Goal: Task Accomplishment & Management: Manage account settings

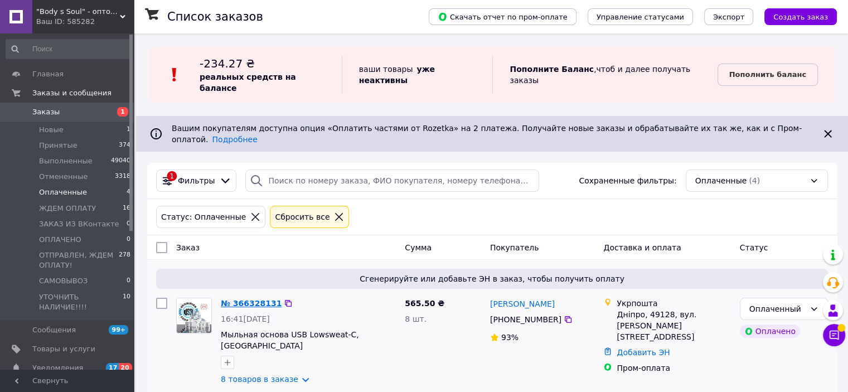
click at [239, 299] on link "№ 366328131" at bounding box center [251, 303] width 61 height 9
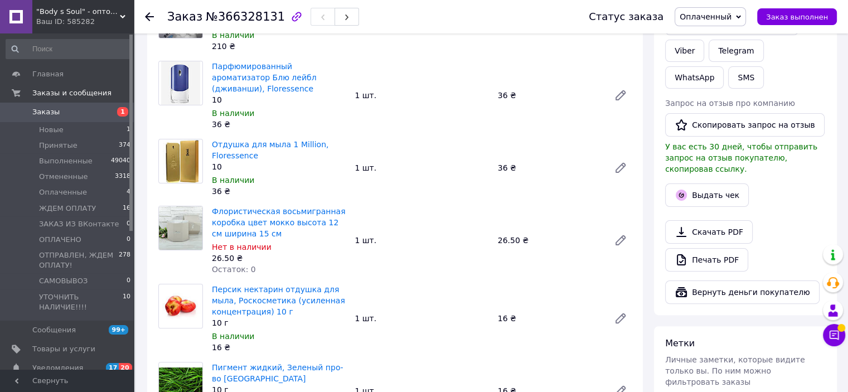
scroll to position [279, 0]
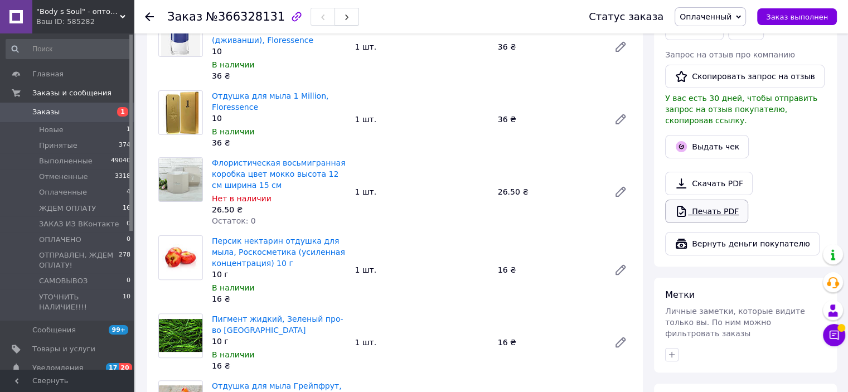
click at [707, 200] on link "Печать PDF" at bounding box center [706, 211] width 83 height 23
click at [150, 17] on icon at bounding box center [149, 16] width 9 height 9
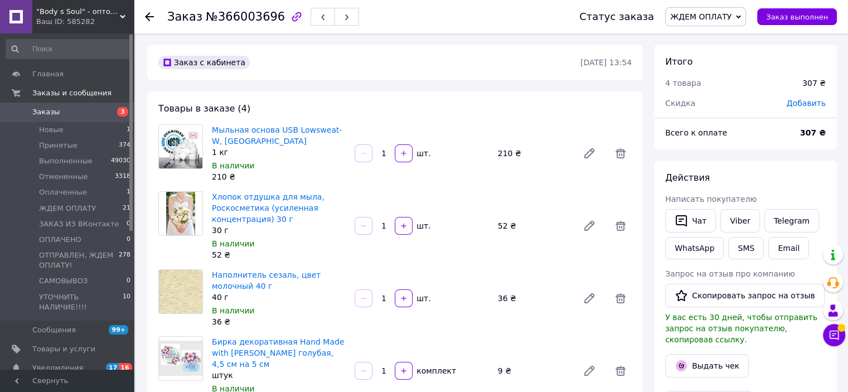
click at [62, 114] on span "Заказы" at bounding box center [67, 112] width 71 height 10
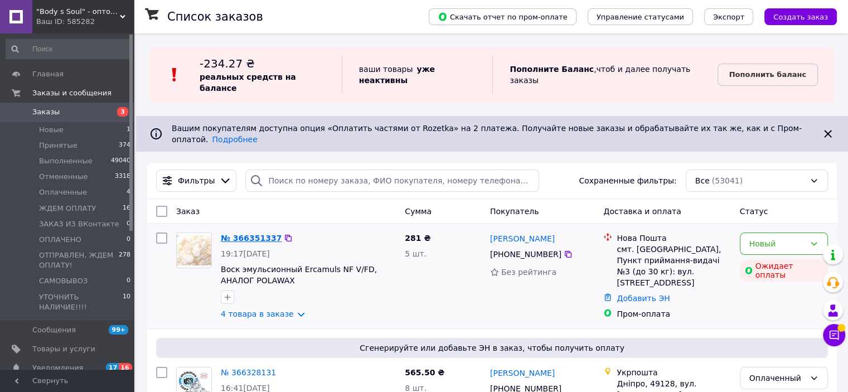
click at [250, 234] on link "№ 366351337" at bounding box center [251, 238] width 61 height 9
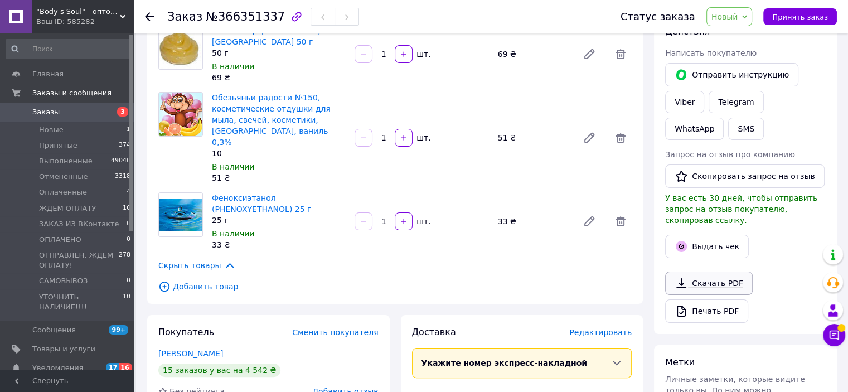
scroll to position [167, 0]
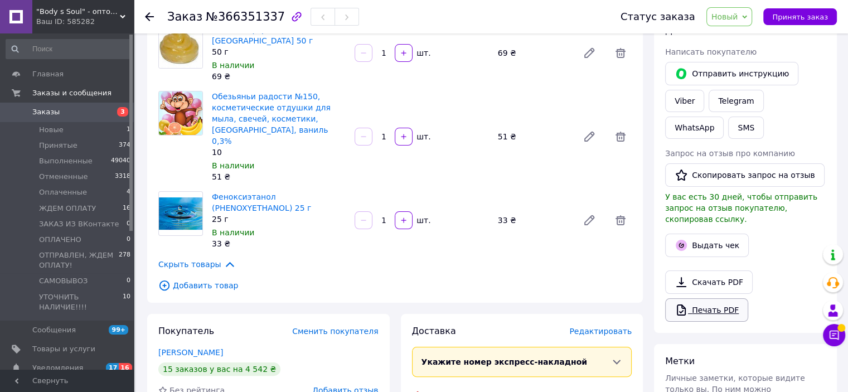
click at [714, 300] on link "Печать PDF" at bounding box center [706, 309] width 83 height 23
drag, startPoint x: 741, startPoint y: 20, endPoint x: 742, endPoint y: 27, distance: 8.0
click at [739, 20] on span "Новый" at bounding box center [725, 16] width 27 height 9
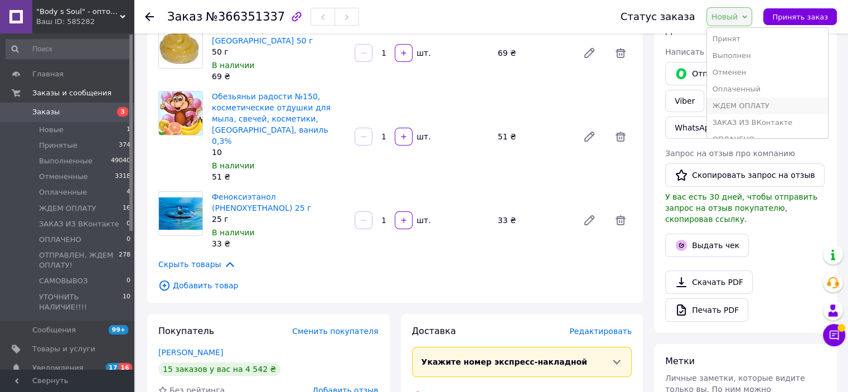
click at [755, 109] on li "ЖДЕМ ОПЛАТУ" at bounding box center [767, 106] width 121 height 17
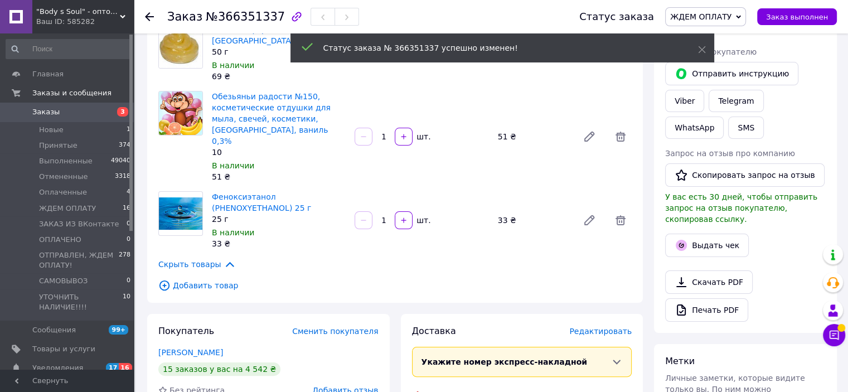
click at [149, 13] on use at bounding box center [149, 16] width 9 height 9
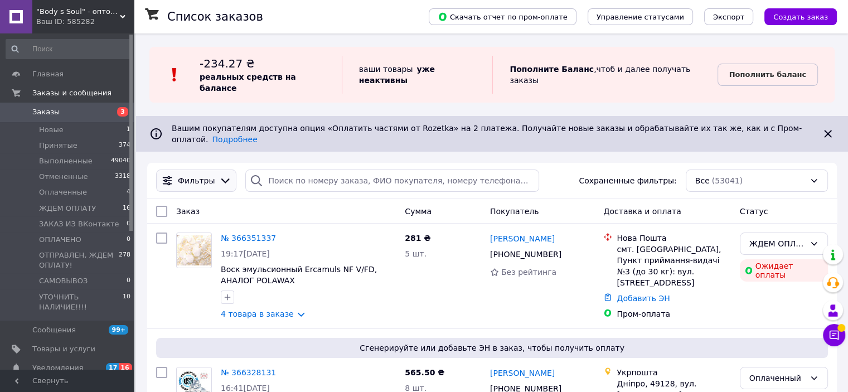
click at [219, 175] on icon at bounding box center [225, 181] width 12 height 12
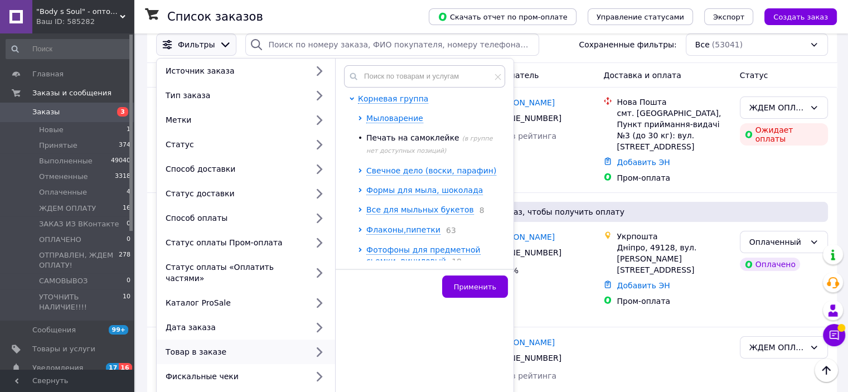
scroll to position [112, 0]
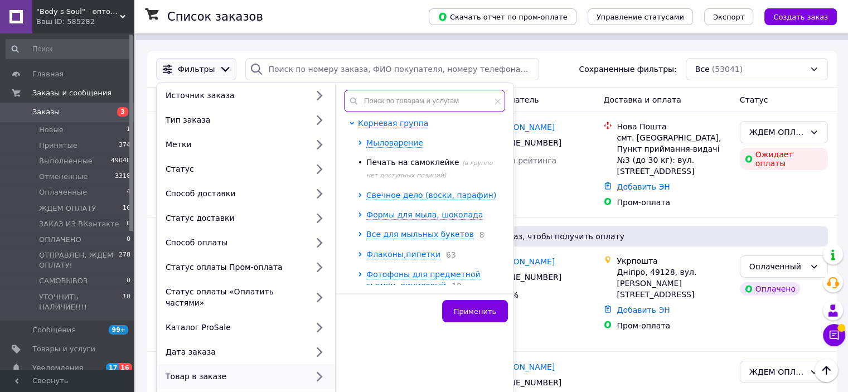
click at [411, 90] on input "text" at bounding box center [424, 101] width 161 height 22
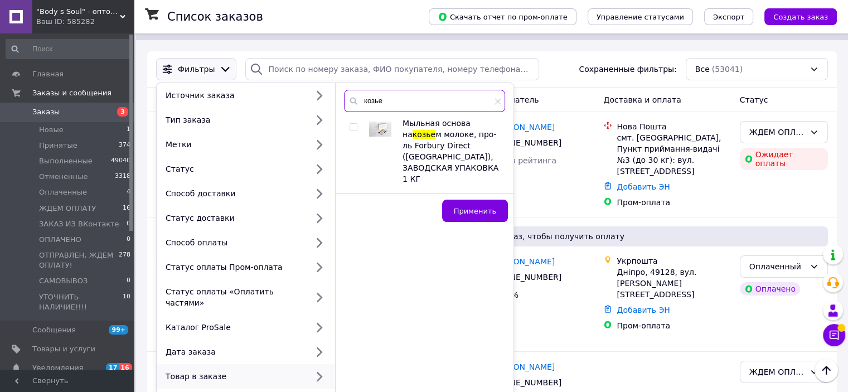
type input "козье"
click at [351, 124] on input "checkbox" at bounding box center [353, 127] width 7 height 7
checkbox input "true"
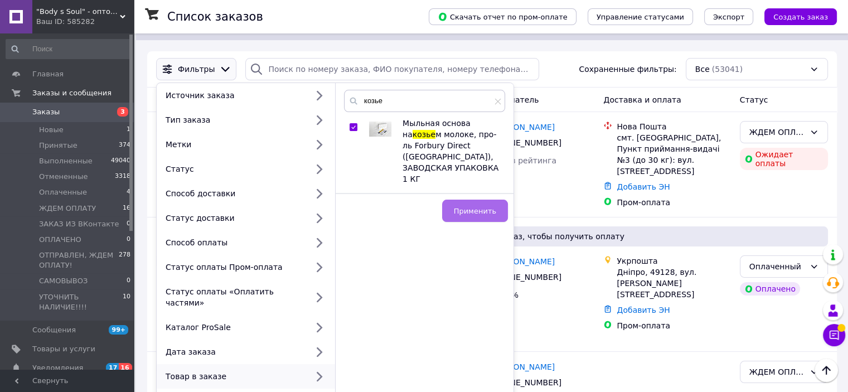
click at [471, 207] on span "Применить" at bounding box center [475, 211] width 42 height 8
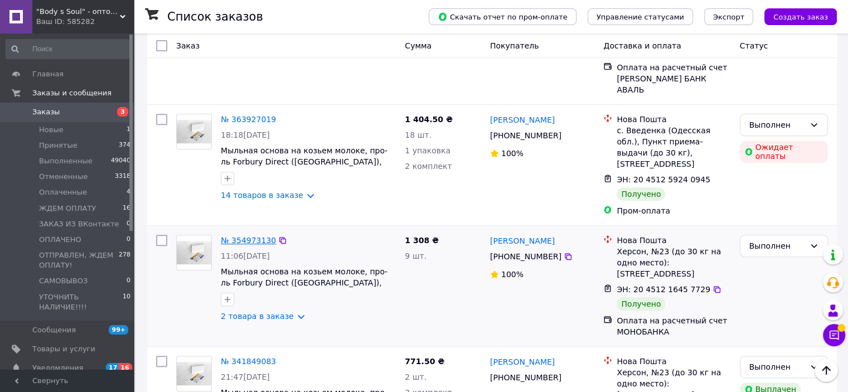
click at [238, 236] on link "№ 354973130" at bounding box center [248, 240] width 55 height 9
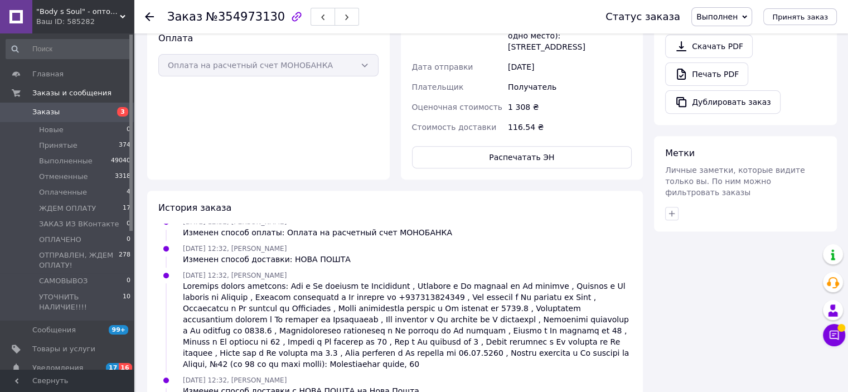
scroll to position [112, 0]
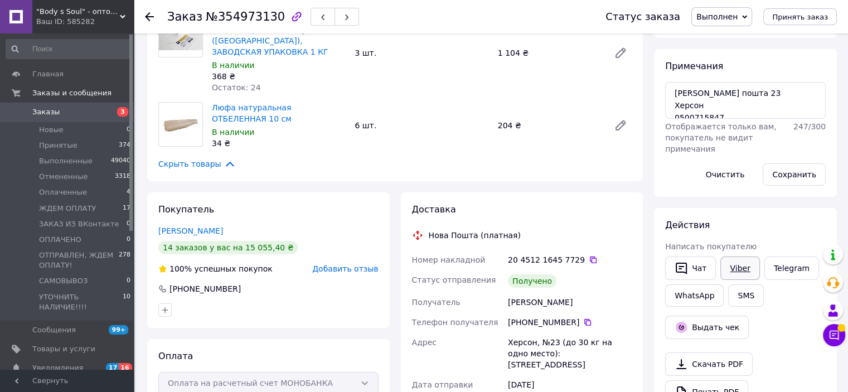
click at [737, 269] on link "Viber" at bounding box center [740, 268] width 39 height 23
